Goal: Information Seeking & Learning: Learn about a topic

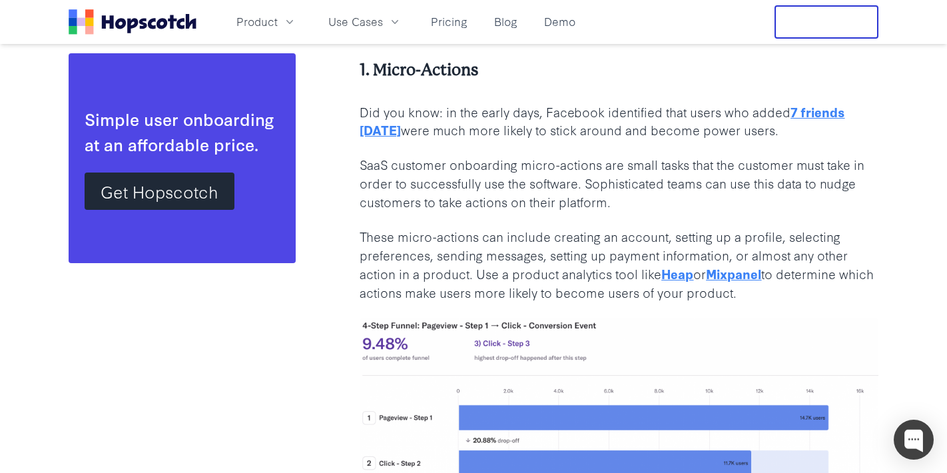
scroll to position [2295, 0]
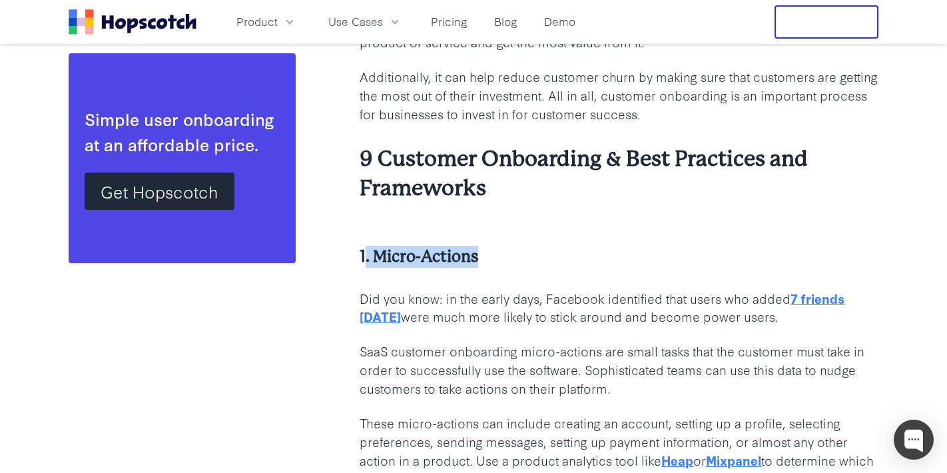
drag, startPoint x: 387, startPoint y: 255, endPoint x: 483, endPoint y: 250, distance: 96.0
click at [481, 251] on h4 "1. Micro-Actions" at bounding box center [618, 257] width 519 height 22
click at [484, 250] on h4 "1. Micro-Actions" at bounding box center [618, 257] width 519 height 22
drag, startPoint x: 487, startPoint y: 256, endPoint x: 357, endPoint y: 253, distance: 129.8
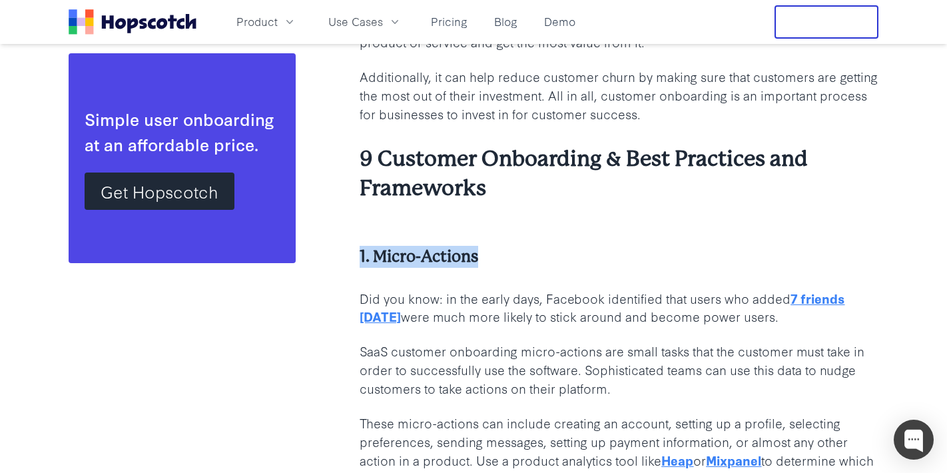
copy b "1. Micro-Actions"
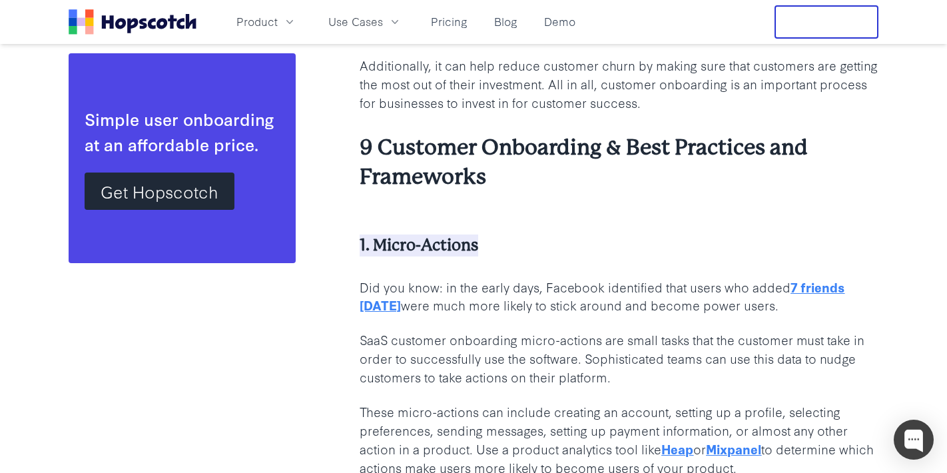
scroll to position [2307, 0]
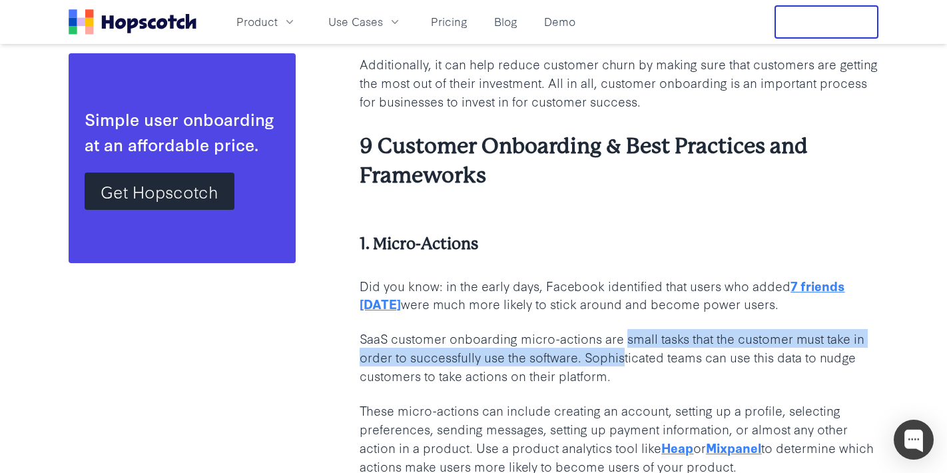
drag, startPoint x: 628, startPoint y: 339, endPoint x: 623, endPoint y: 353, distance: 14.7
click at [623, 353] on p "SaaS customer onboarding micro-actions are small tasks that the customer must t…" at bounding box center [618, 357] width 519 height 56
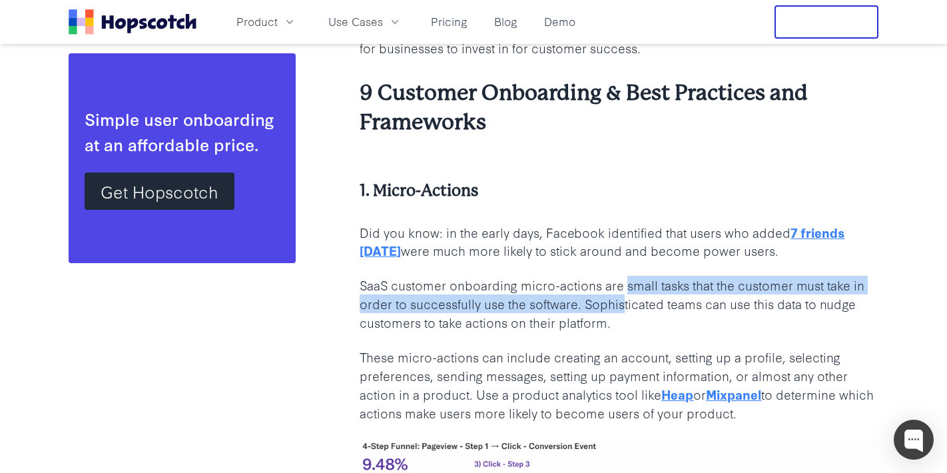
scroll to position [2365, 0]
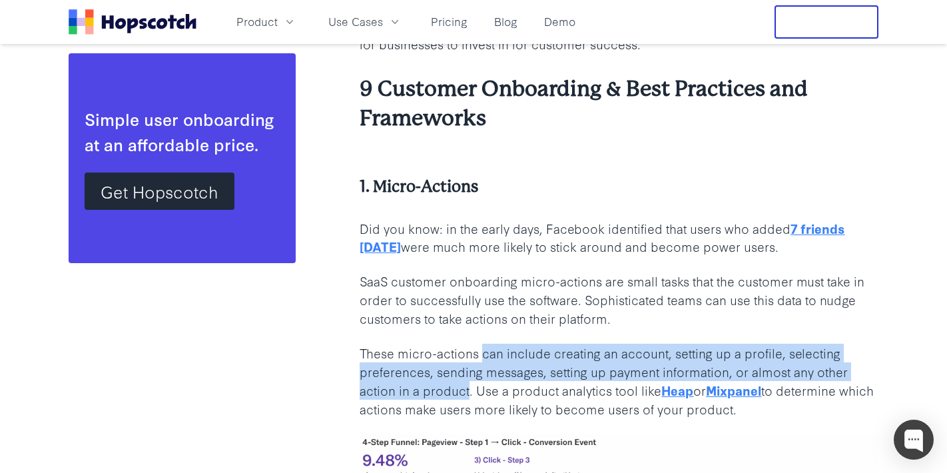
drag, startPoint x: 482, startPoint y: 353, endPoint x: 468, endPoint y: 387, distance: 36.7
click at [468, 387] on p "These micro-actions can include creating an account, setting up a profile, sele…" at bounding box center [618, 381] width 519 height 75
copy p "can include creating an account, setting up a profile, selecting preferences, s…"
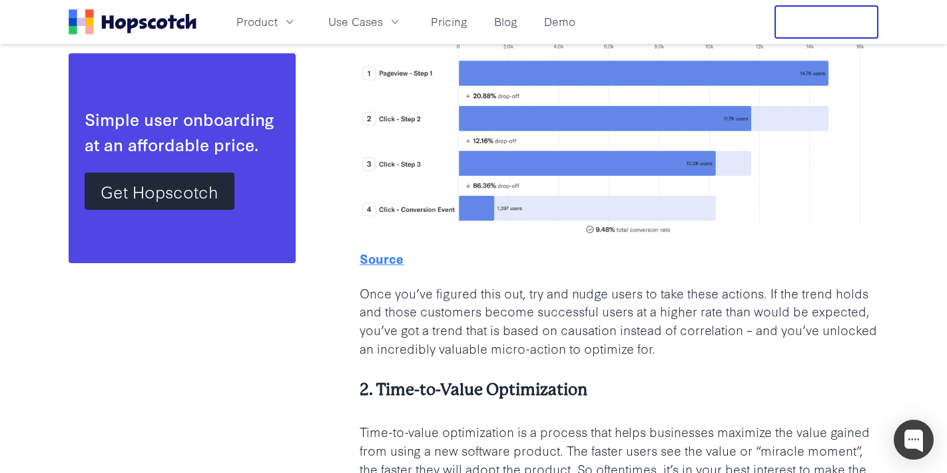
scroll to position [2931, 0]
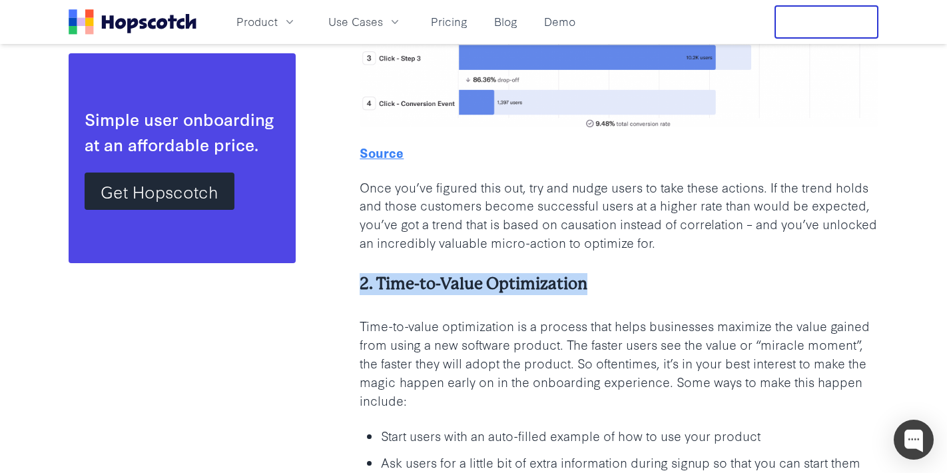
drag, startPoint x: 626, startPoint y: 282, endPoint x: 355, endPoint y: 268, distance: 271.3
copy b "2. Time-to-Value Optimization"
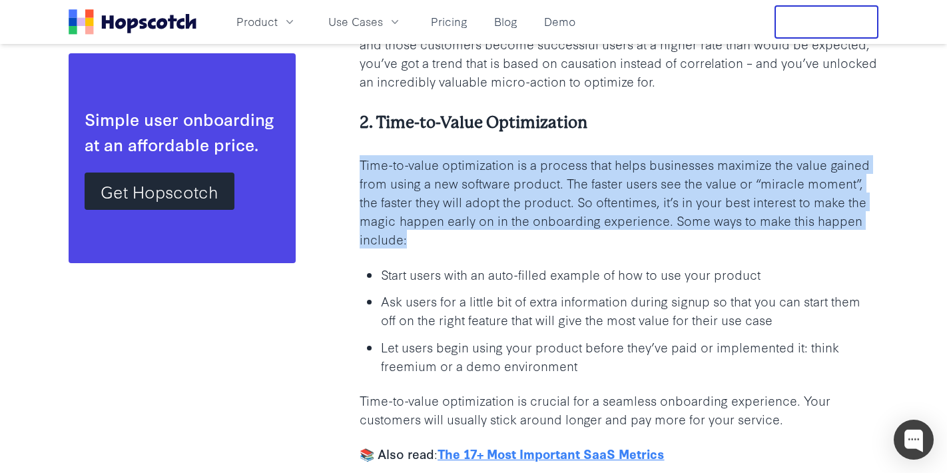
scroll to position [3106, 0]
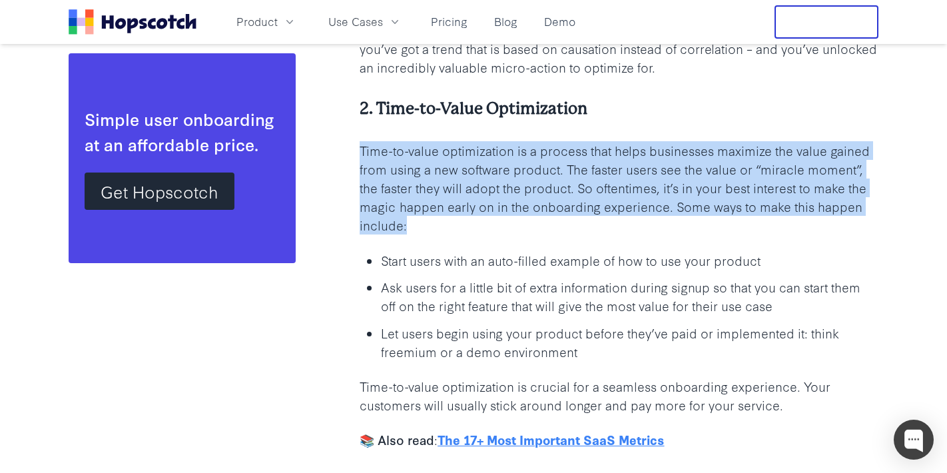
drag, startPoint x: 359, startPoint y: 223, endPoint x: 588, endPoint y: 353, distance: 263.6
copy div "Time-to-value optimization is a process that helps businesses maximize the valu…"
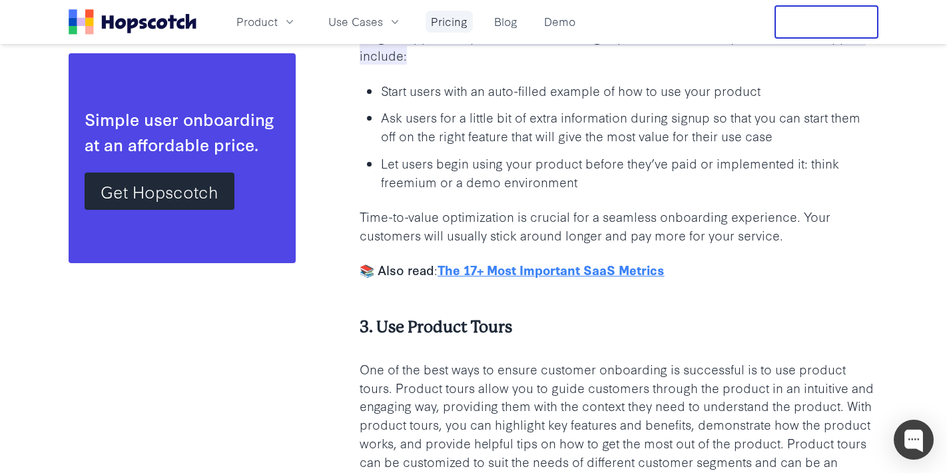
scroll to position [3343, 0]
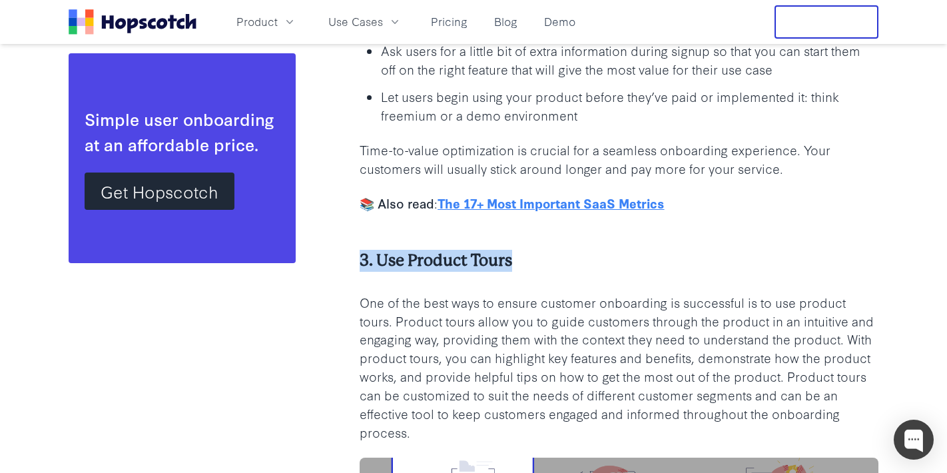
drag, startPoint x: 552, startPoint y: 253, endPoint x: 350, endPoint y: 260, distance: 202.5
copy b "3. Use Product Tours"
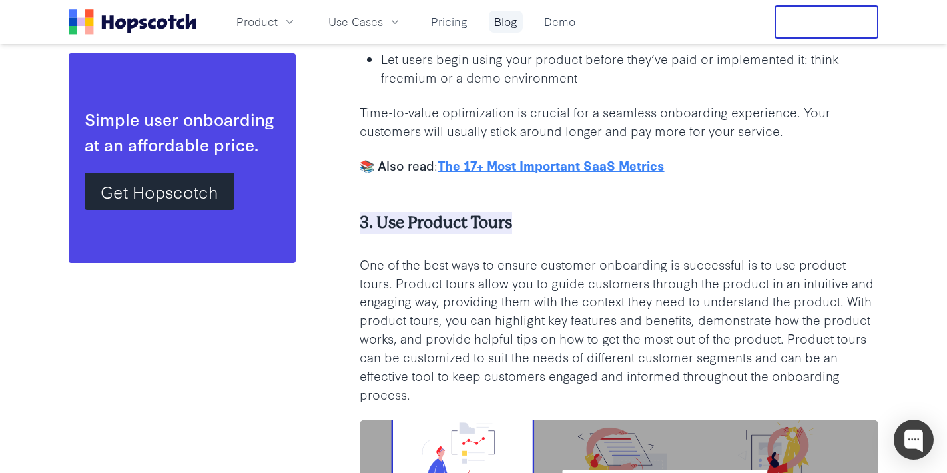
scroll to position [3381, 0]
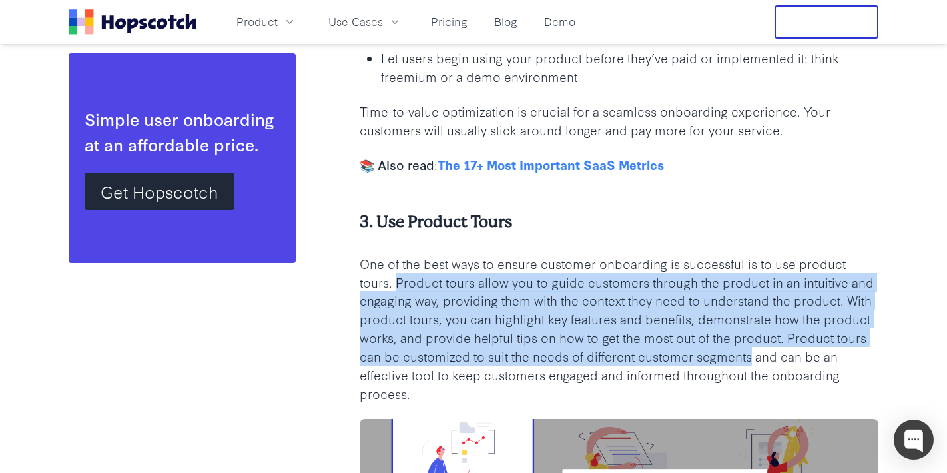
drag, startPoint x: 395, startPoint y: 280, endPoint x: 751, endPoint y: 355, distance: 363.5
click at [751, 355] on p "One of the best ways to ensure customer onboarding is successful is to use prod…" at bounding box center [618, 328] width 519 height 148
copy p "Product tours allow you to guide customers through the product in an intuitive …"
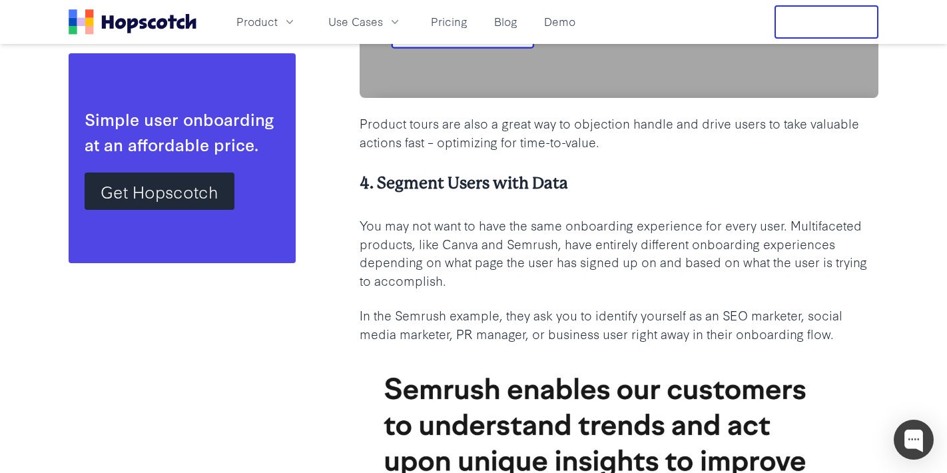
scroll to position [3974, 0]
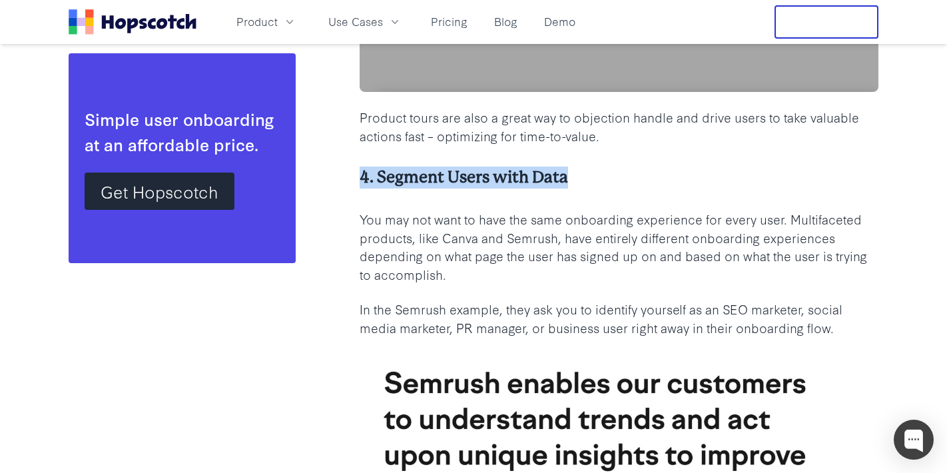
drag, startPoint x: 361, startPoint y: 178, endPoint x: 577, endPoint y: 177, distance: 216.4
copy b "4. Segment Users with Data"
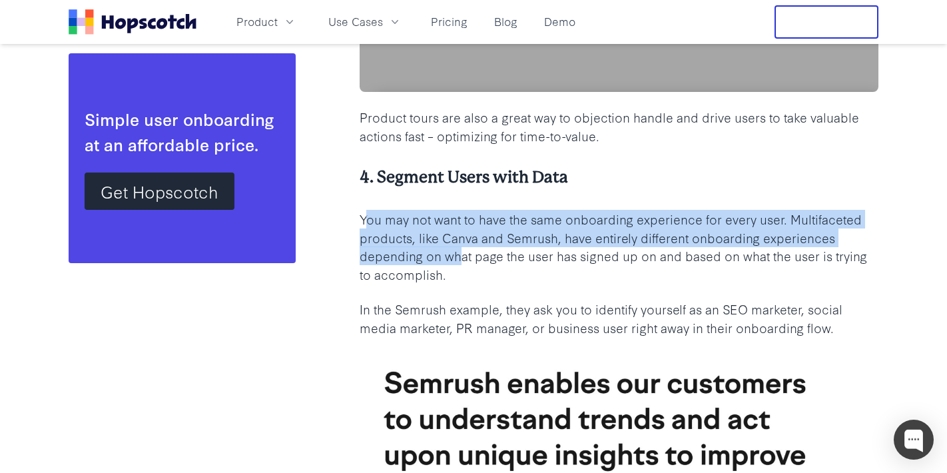
drag, startPoint x: 365, startPoint y: 219, endPoint x: 461, endPoint y: 256, distance: 102.9
click at [461, 256] on p "You may not want to have the same onboarding experience for every user. Multifa…" at bounding box center [618, 247] width 519 height 75
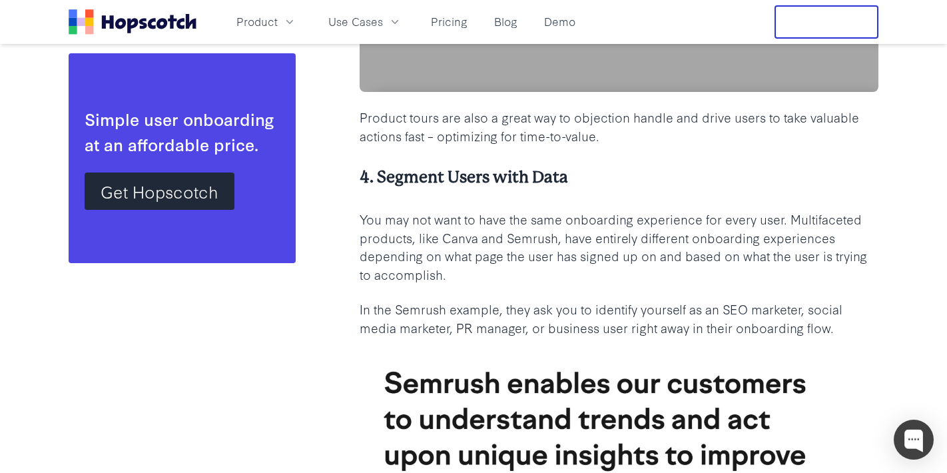
drag, startPoint x: 477, startPoint y: 258, endPoint x: 487, endPoint y: 259, distance: 10.1
click at [477, 258] on p "You may not want to have the same onboarding experience for every user. Multifa…" at bounding box center [618, 247] width 519 height 75
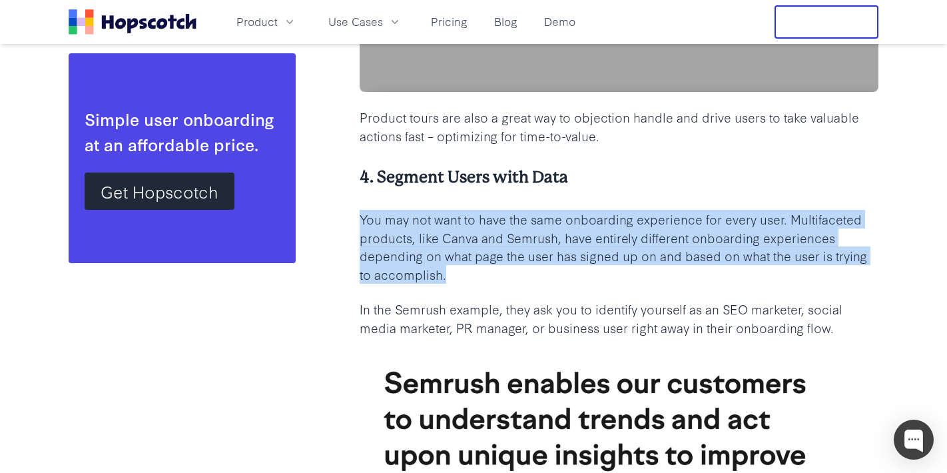
drag, startPoint x: 487, startPoint y: 272, endPoint x: 355, endPoint y: 224, distance: 140.3
copy p "You may not want to have the same onboarding experience for every user. Multifa…"
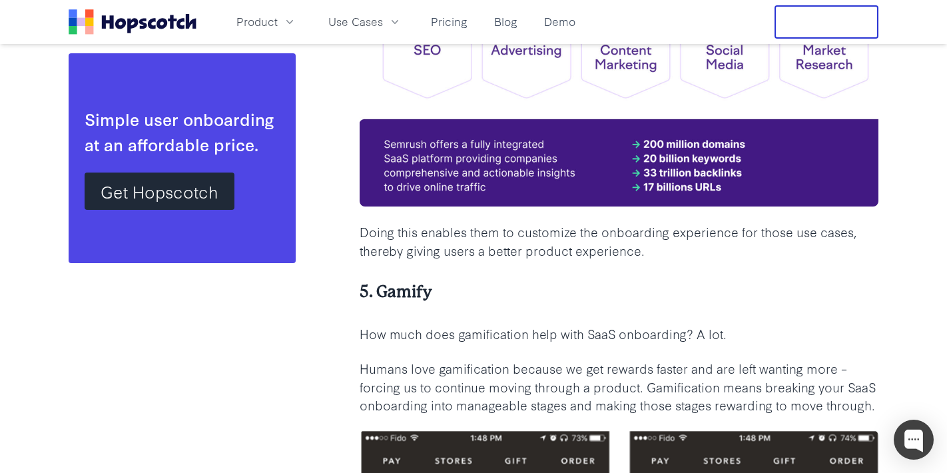
scroll to position [4574, 0]
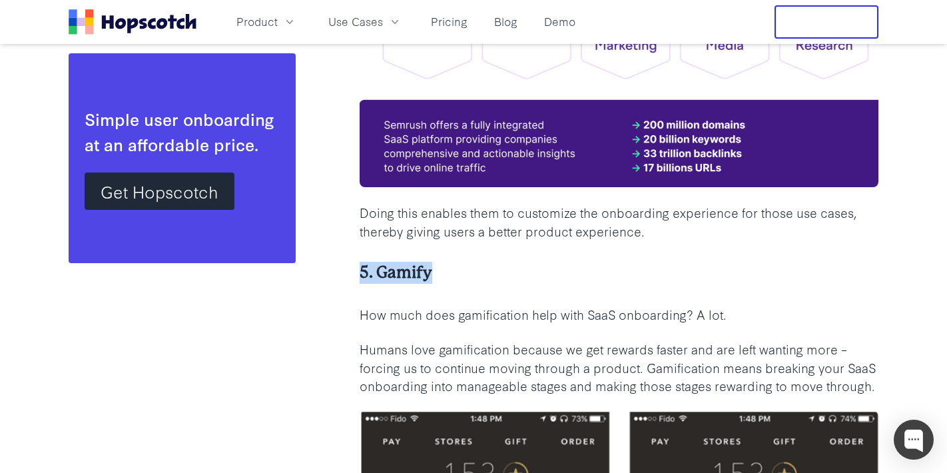
drag, startPoint x: 359, startPoint y: 273, endPoint x: 431, endPoint y: 280, distance: 72.9
copy b "5. Gamify"
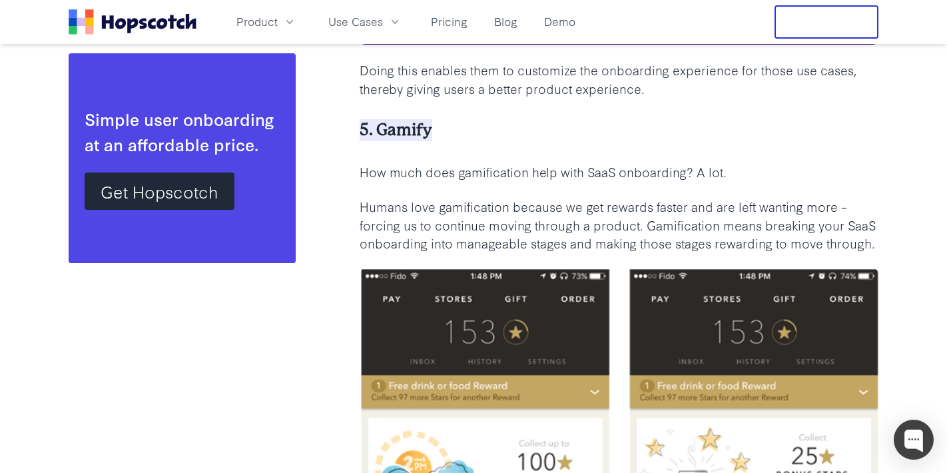
scroll to position [4722, 0]
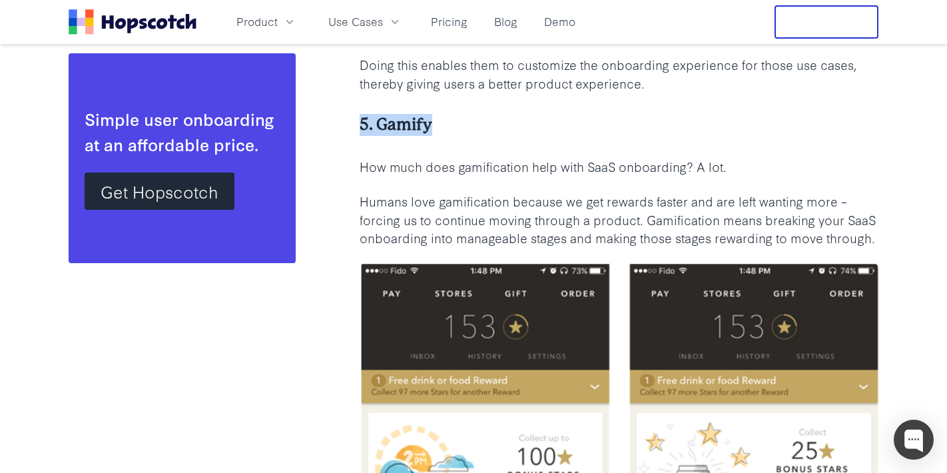
drag, startPoint x: 643, startPoint y: 220, endPoint x: 644, endPoint y: 250, distance: 30.0
click at [644, 248] on p "Humans love gamification because we get rewards faster and are left wanting mor…" at bounding box center [618, 220] width 519 height 56
copy p "Gamification means breaking your SaaS onboarding into manageable stages and mak…"
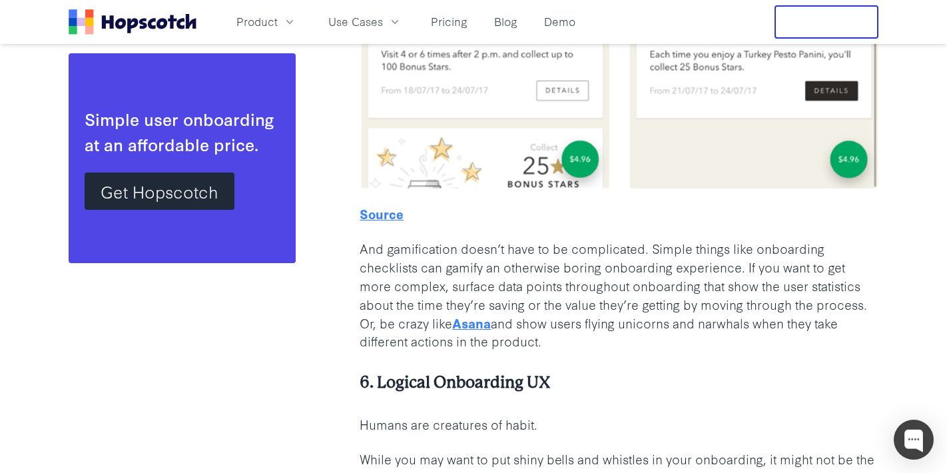
scroll to position [5248, 0]
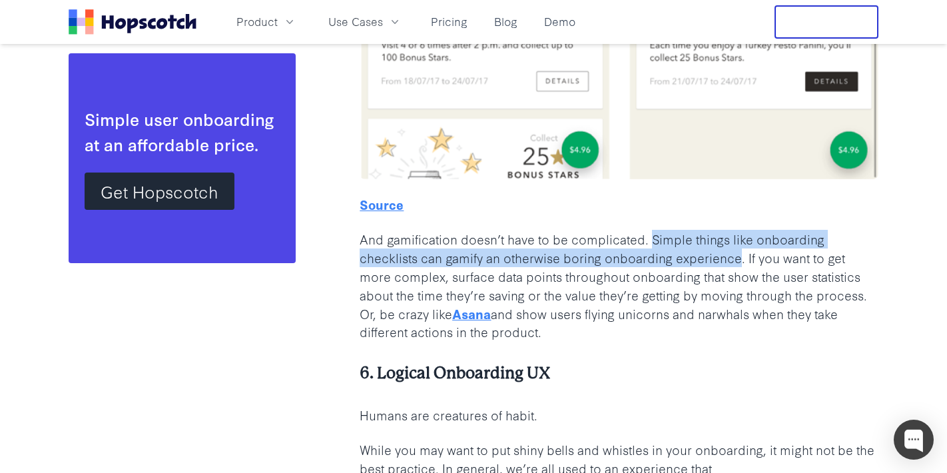
drag, startPoint x: 650, startPoint y: 260, endPoint x: 736, endPoint y: 282, distance: 89.5
click at [736, 282] on p "And gamification doesn’t have to be complicated. Simple things like onboarding …" at bounding box center [618, 285] width 519 height 111
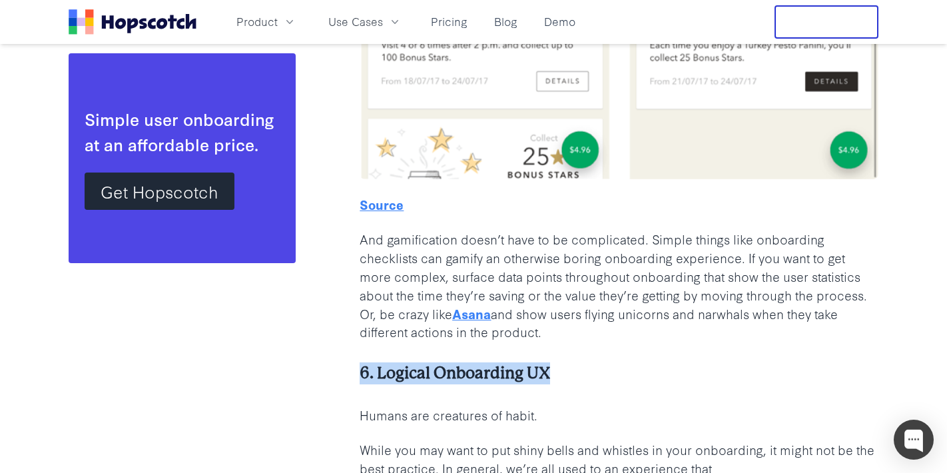
drag, startPoint x: 481, startPoint y: 392, endPoint x: 586, endPoint y: 393, distance: 104.5
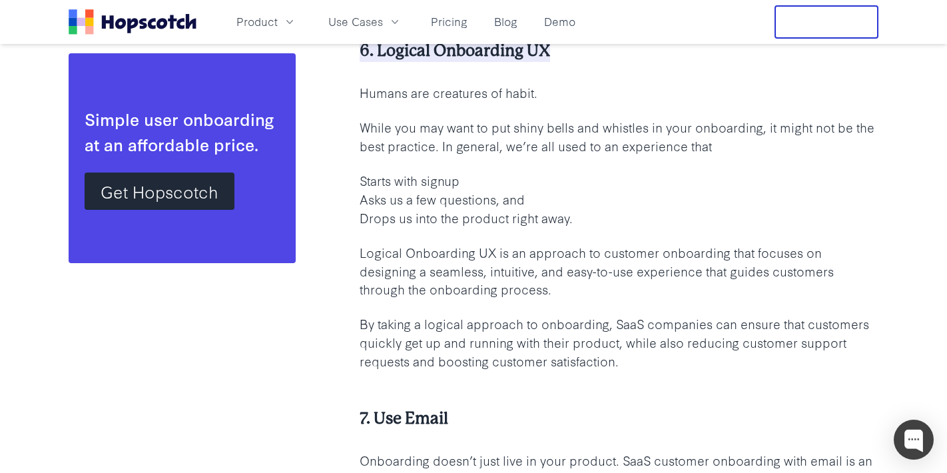
scroll to position [5572, 0]
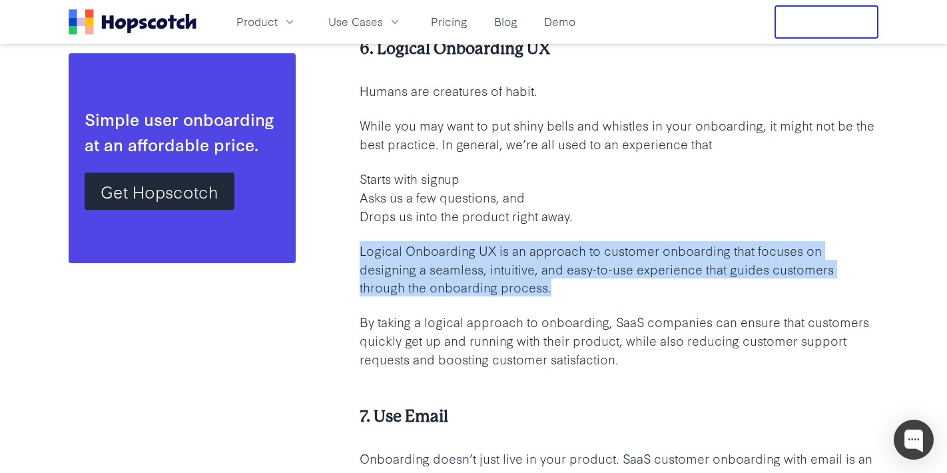
drag, startPoint x: 587, startPoint y: 310, endPoint x: 357, endPoint y: 266, distance: 233.1
click at [357, 266] on div "Table of Contents Tap below to jump to section What is Customer Onboarding? Why…" at bounding box center [474, 404] width 810 height 11371
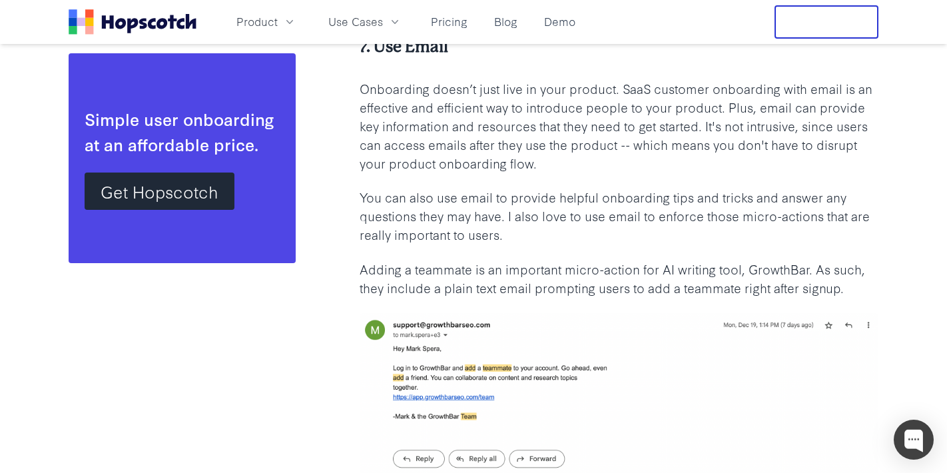
scroll to position [5942, 0]
drag, startPoint x: 361, startPoint y: 67, endPoint x: 449, endPoint y: 80, distance: 89.4
click at [449, 80] on div "Creating a Seamless SaaS Customer Onboarding: Framework and Checklist for 2025 …" at bounding box center [618, 35] width 519 height 11371
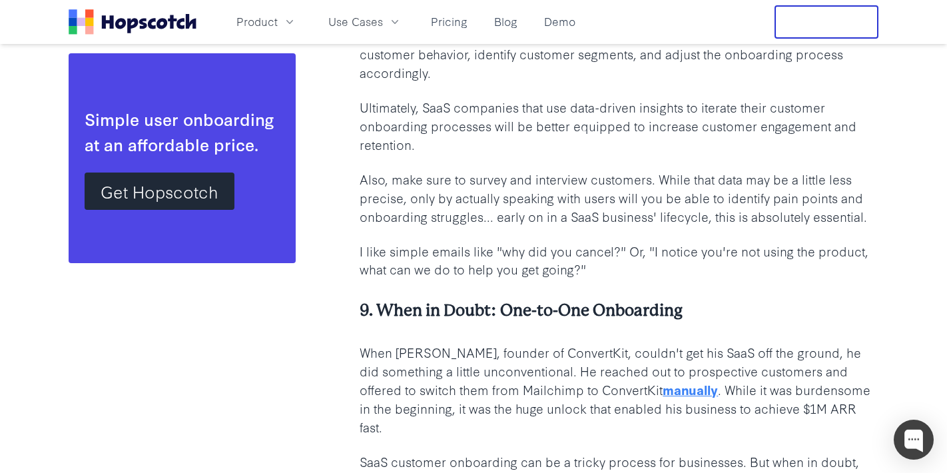
scroll to position [6571, 0]
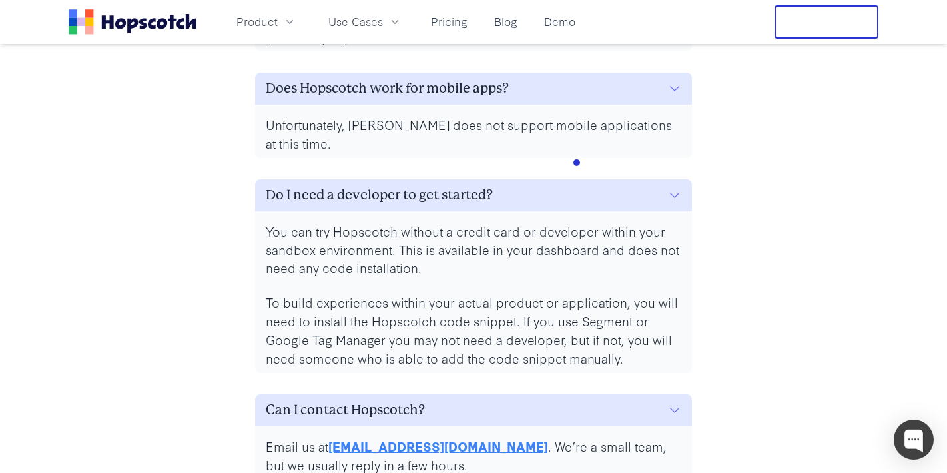
scroll to position [6326, 0]
